Goal: Information Seeking & Learning: Find specific fact

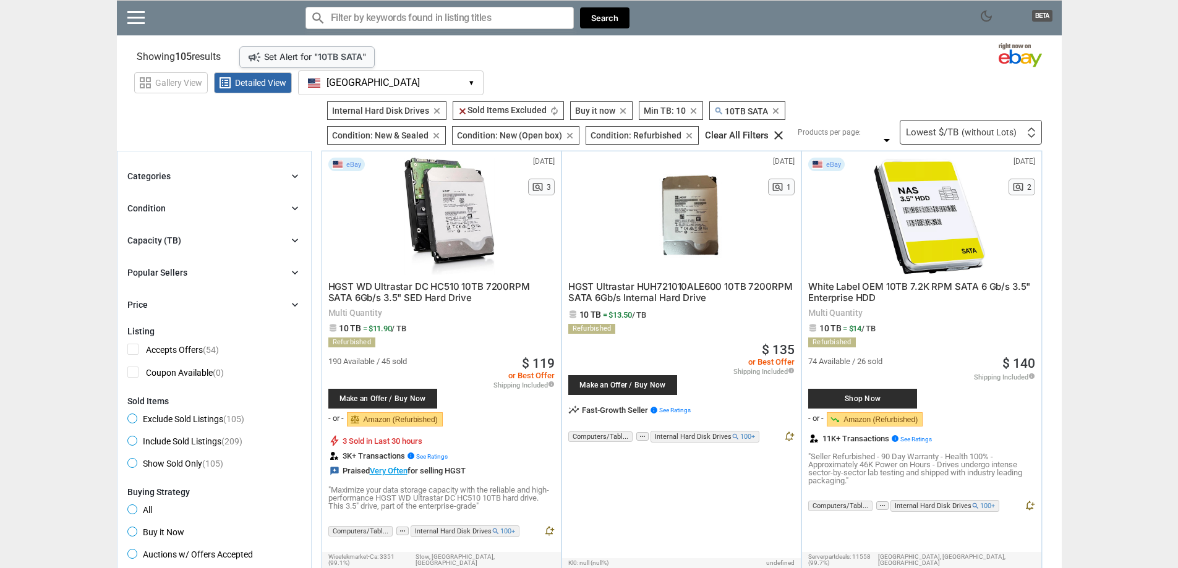
click at [776, 111] on icon "clear" at bounding box center [775, 110] width 9 height 9
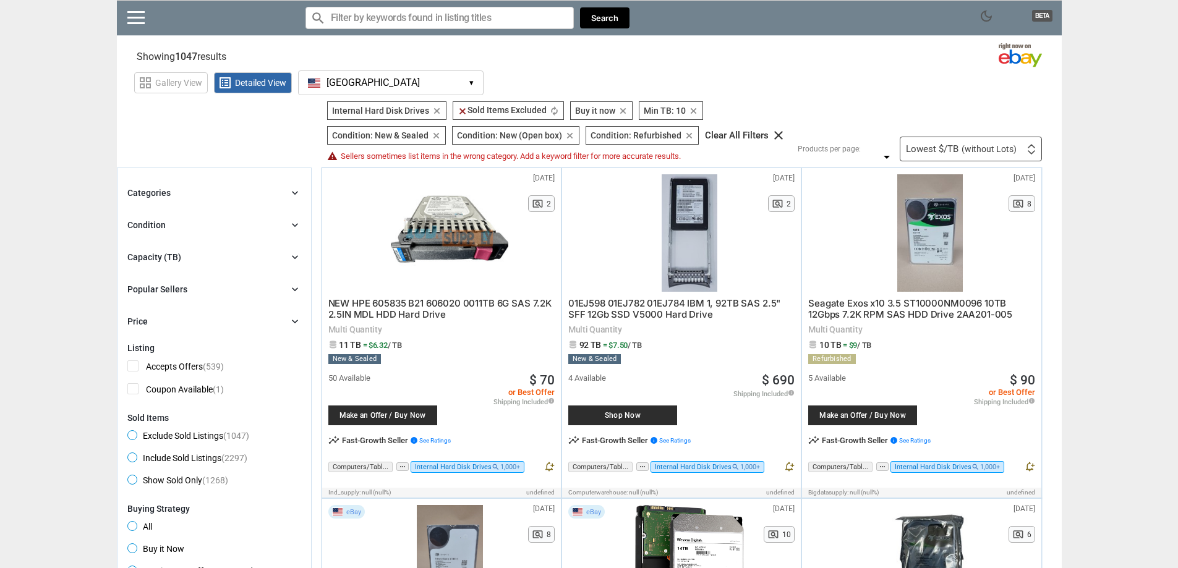
click at [775, 77] on div "grid_view Gallery View list_alt Detailed View [GEOGRAPHIC_DATA] [GEOGRAPHIC_DAT…" at bounding box center [598, 81] width 928 height 28
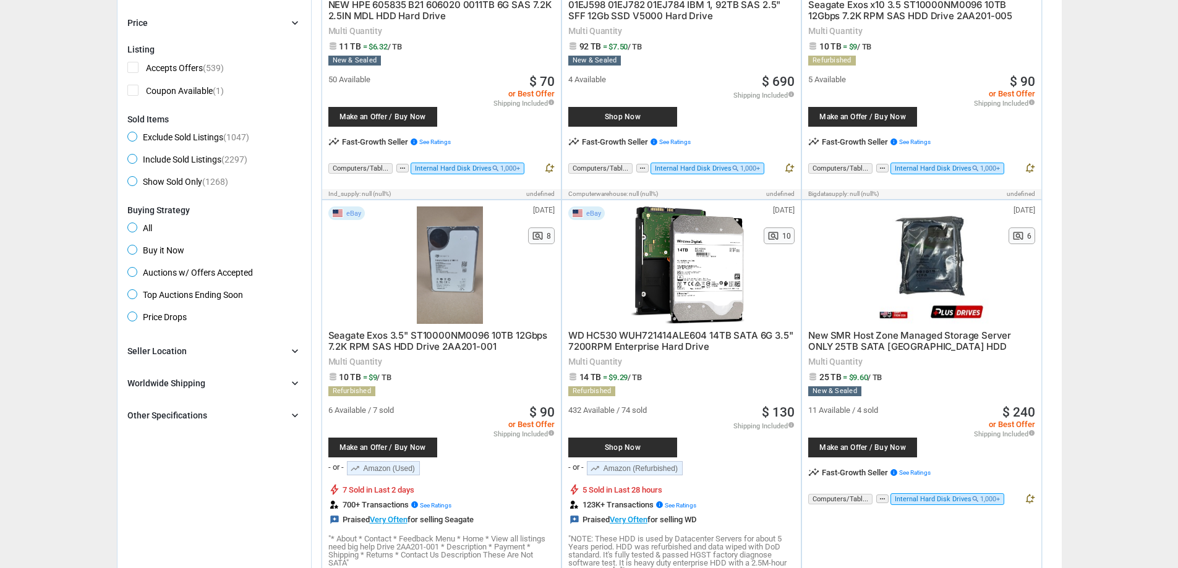
scroll to position [305, 0]
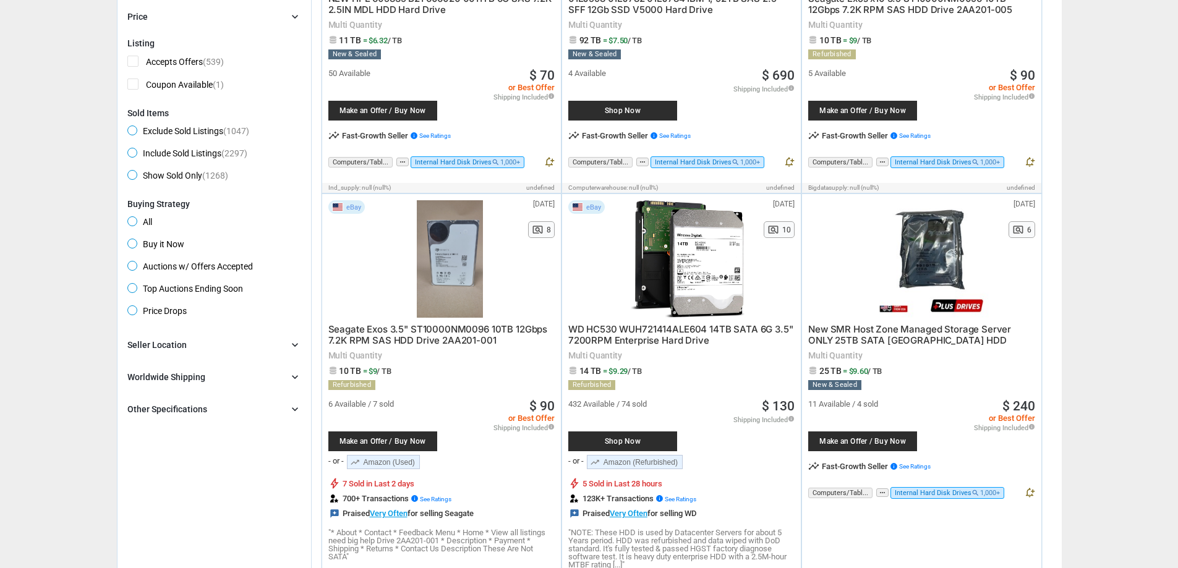
drag, startPoint x: 1102, startPoint y: 230, endPoint x: 1120, endPoint y: 187, distance: 46.3
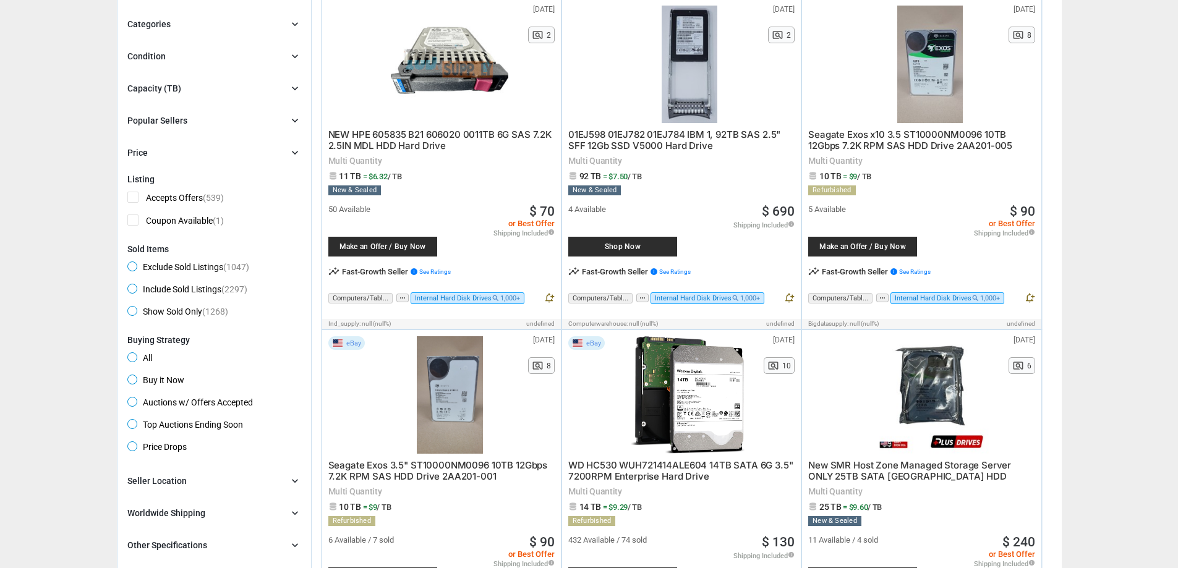
scroll to position [0, 0]
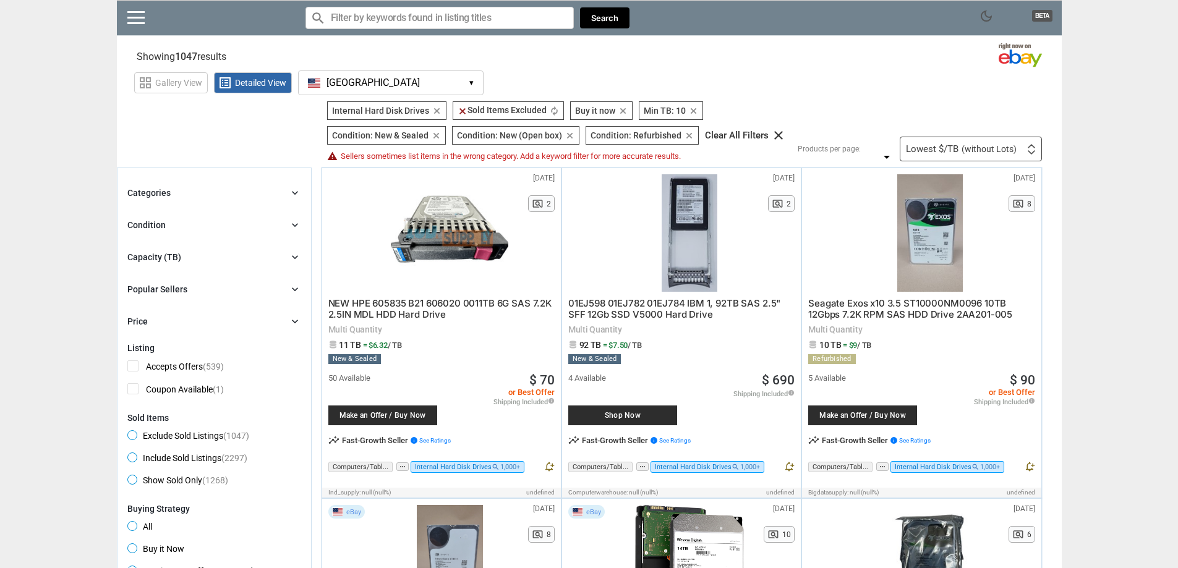
click at [117, 14] on div "dark_mode BETA search Filter by keyword search clear Search" at bounding box center [589, 18] width 945 height 36
click at [127, 14] on link at bounding box center [135, 17] width 17 height 12
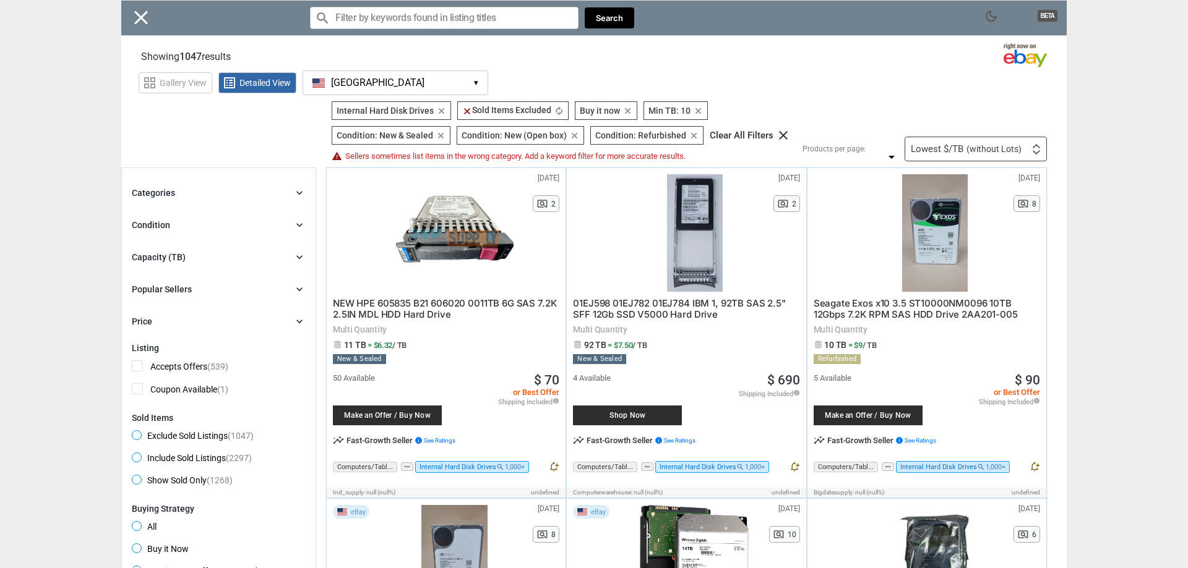
click at [409, 13] on div "Close menu" at bounding box center [594, 284] width 1188 height 568
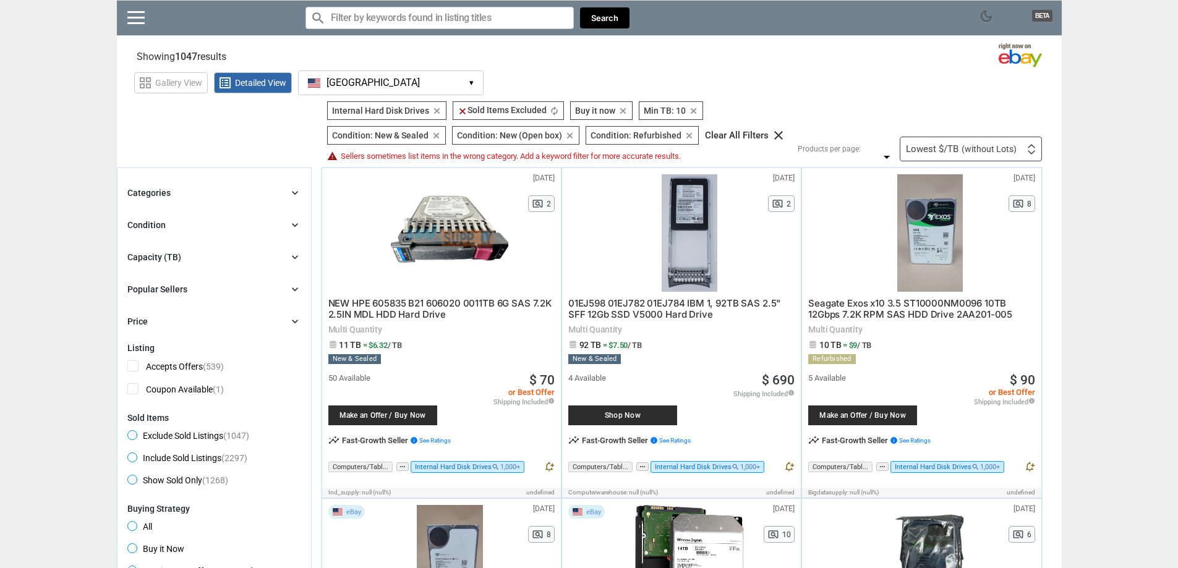
click at [279, 197] on div "Categories chevron_right" at bounding box center [214, 193] width 174 height 15
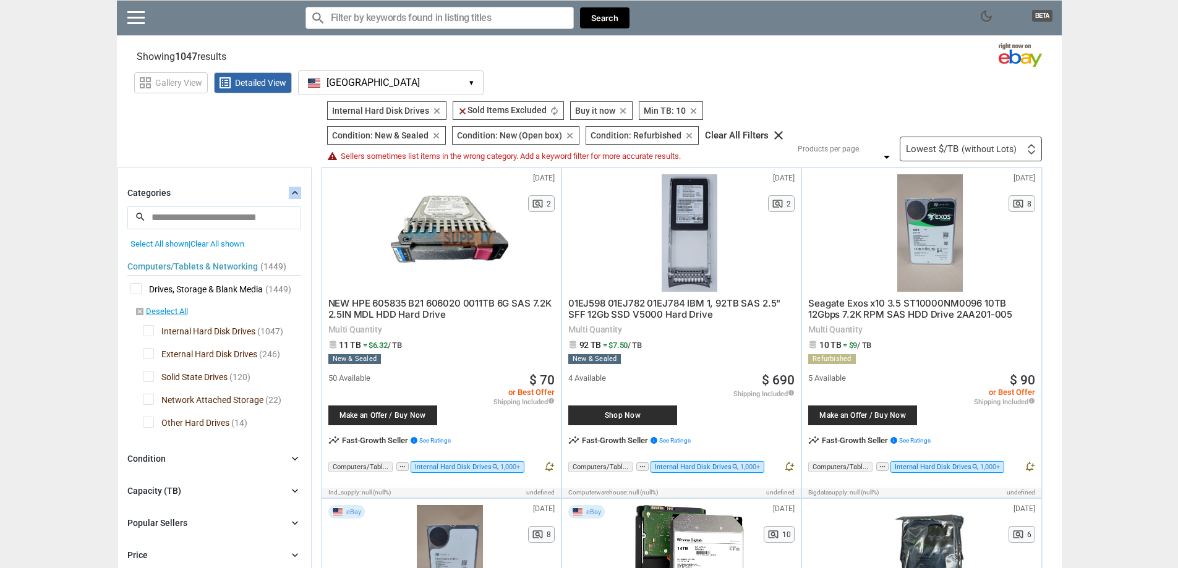
click at [279, 197] on div "Categories chevron_right" at bounding box center [214, 193] width 174 height 15
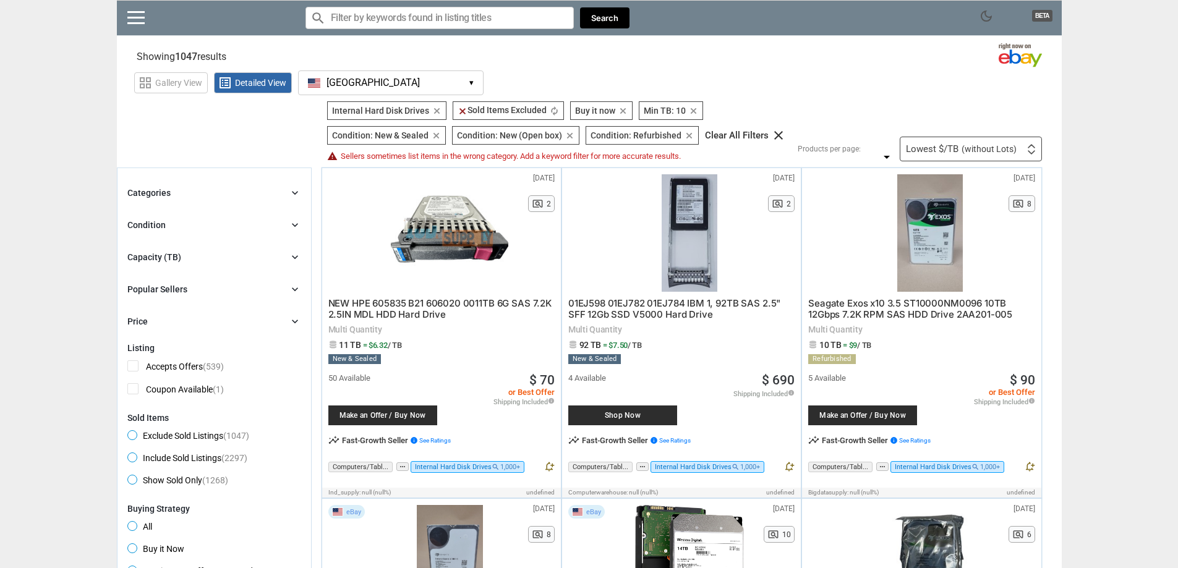
click at [279, 197] on div "Categories chevron_right" at bounding box center [214, 193] width 174 height 15
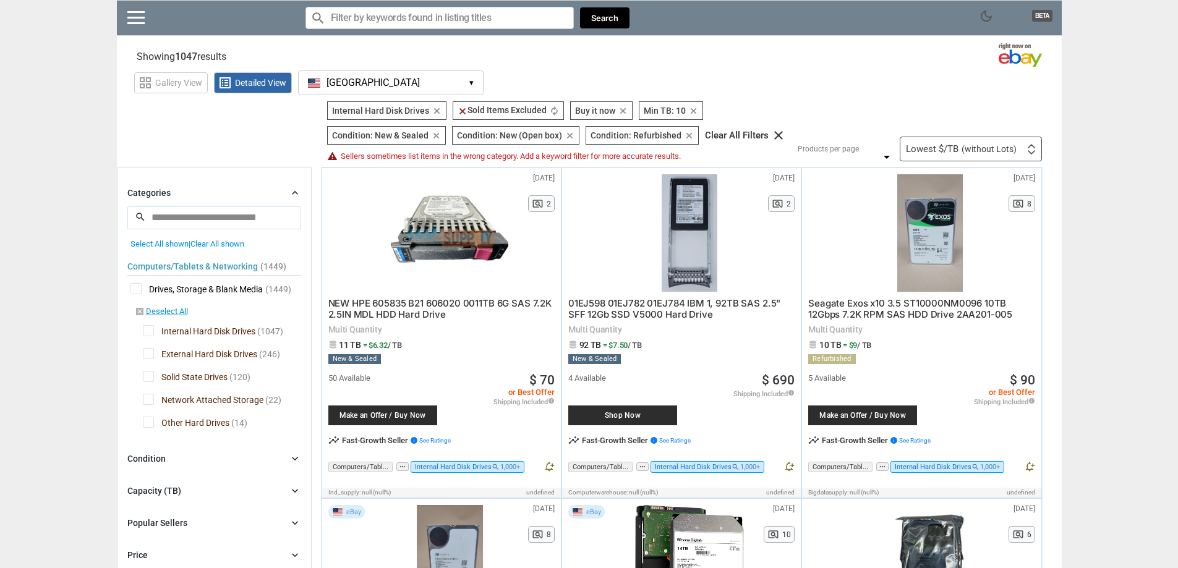
click at [812, 48] on section "Showing 1047 results Loading Results . (55.20%)" at bounding box center [589, 54] width 945 height 24
drag, startPoint x: 873, startPoint y: 41, endPoint x: 769, endPoint y: 96, distance: 117.9
click at [338, 16] on input "Search for models" at bounding box center [440, 18] width 268 height 22
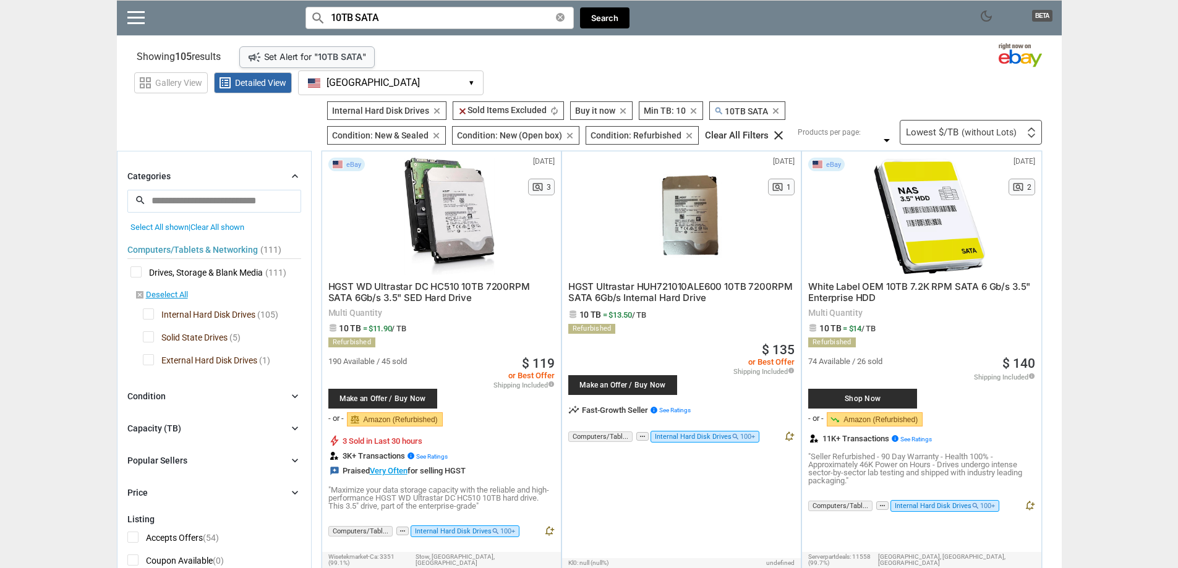
type input "10TB SATA"
click at [478, 82] on button "[GEOGRAPHIC_DATA] [GEOGRAPHIC_DATA] ▾" at bounding box center [391, 83] width 186 height 25
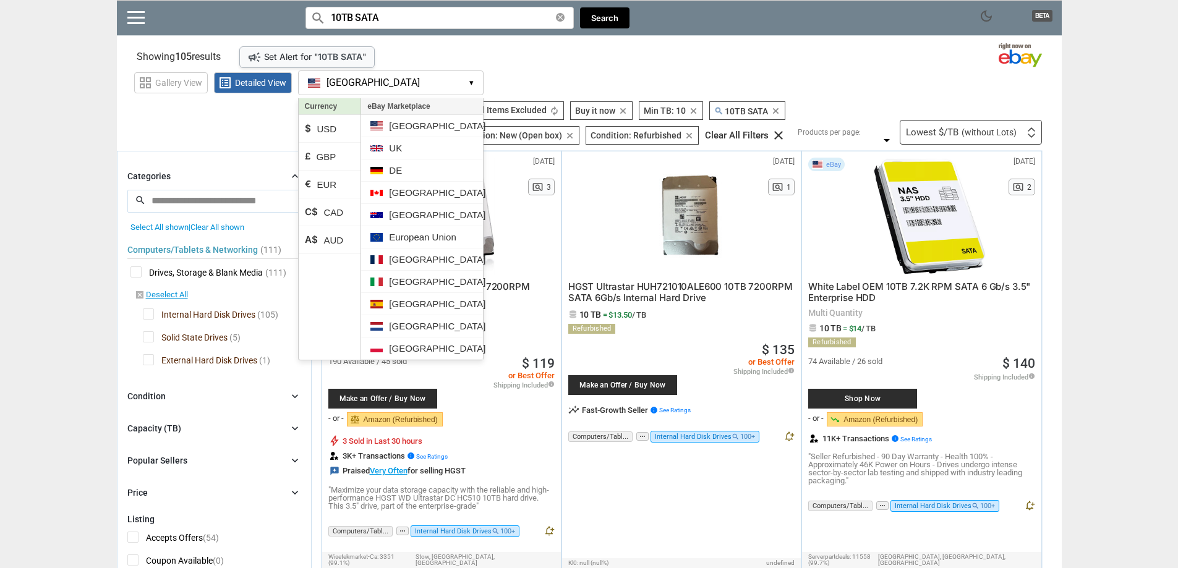
click at [478, 82] on button "[GEOGRAPHIC_DATA] [GEOGRAPHIC_DATA] ▾" at bounding box center [391, 83] width 186 height 25
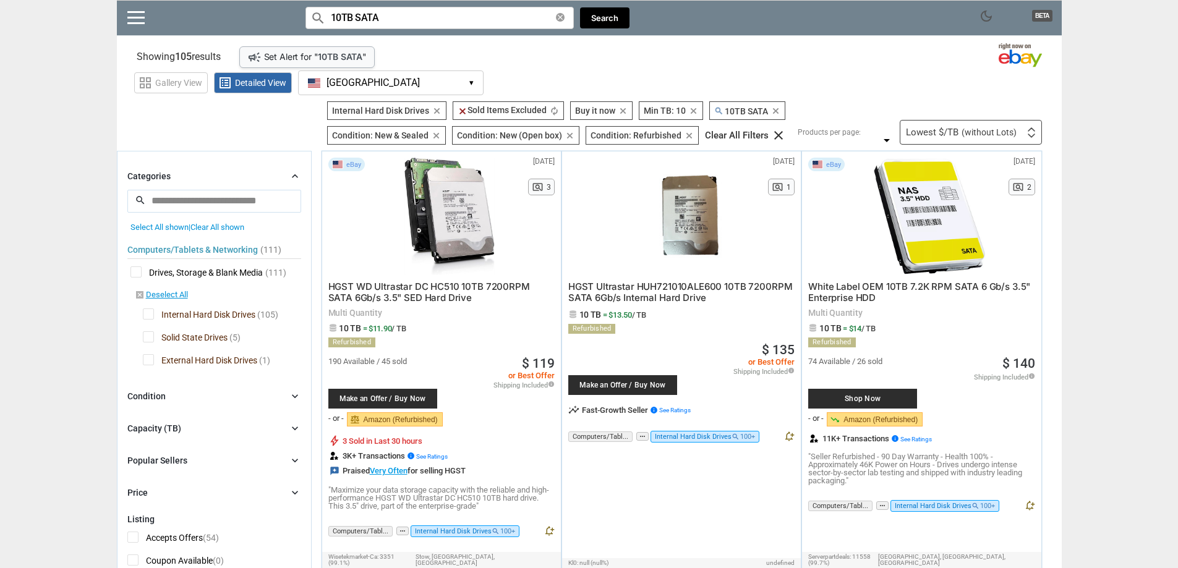
click at [664, 51] on section "Showing 105 results Loading Results . campaign Set Alert for " 10TB SATA " (50.…" at bounding box center [589, 54] width 945 height 24
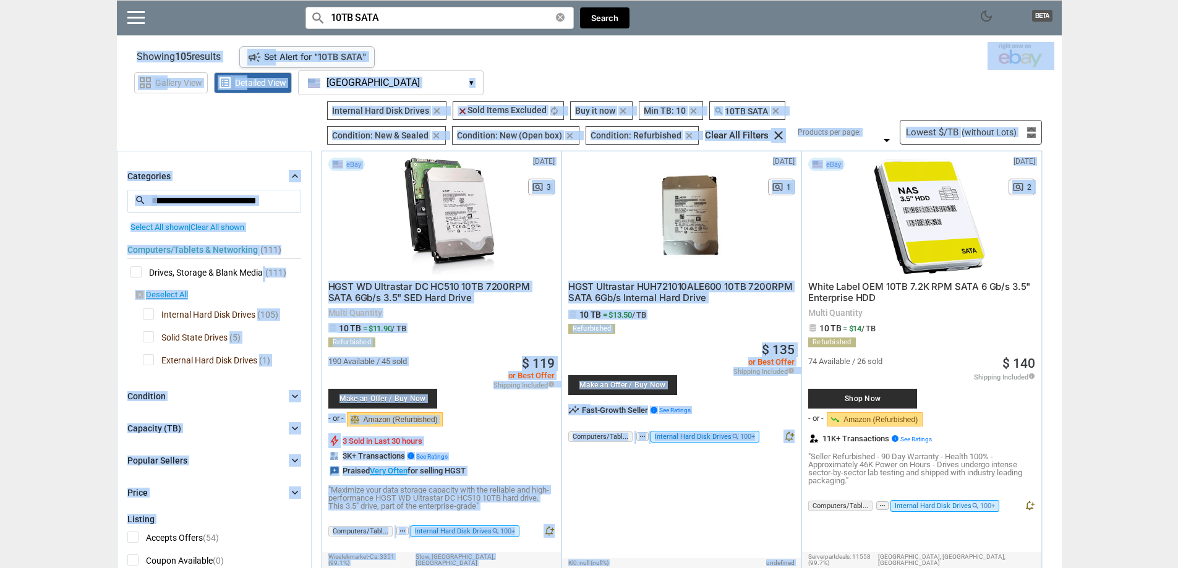
drag, startPoint x: 1084, startPoint y: 177, endPoint x: 917, endPoint y: -75, distance: 301.8
click at [917, 0] on html "Menu tune Open Filter Menu help How to Use This Tool? add_alert Get Real-time A…" at bounding box center [589, 284] width 1178 height 568
click at [795, 46] on section "Showing 105 results Loading Results . campaign Set Alert for " 10TB SATA " (50.…" at bounding box center [589, 54] width 945 height 24
